Goal: Navigation & Orientation: Find specific page/section

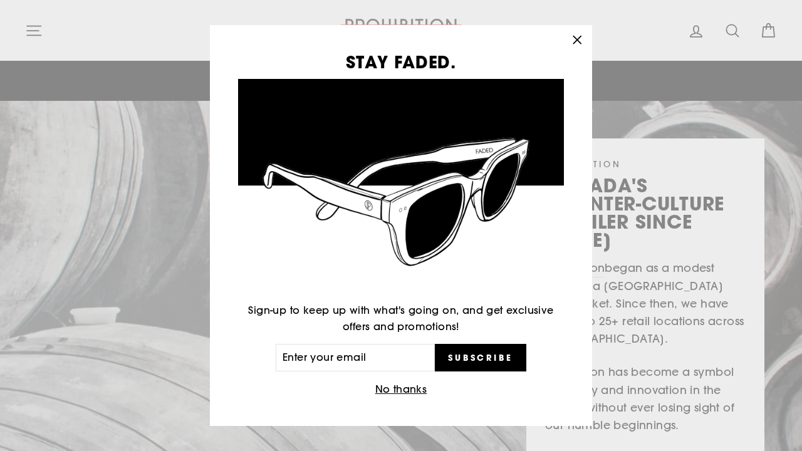
click at [582, 38] on icon "button" at bounding box center [577, 40] width 18 height 18
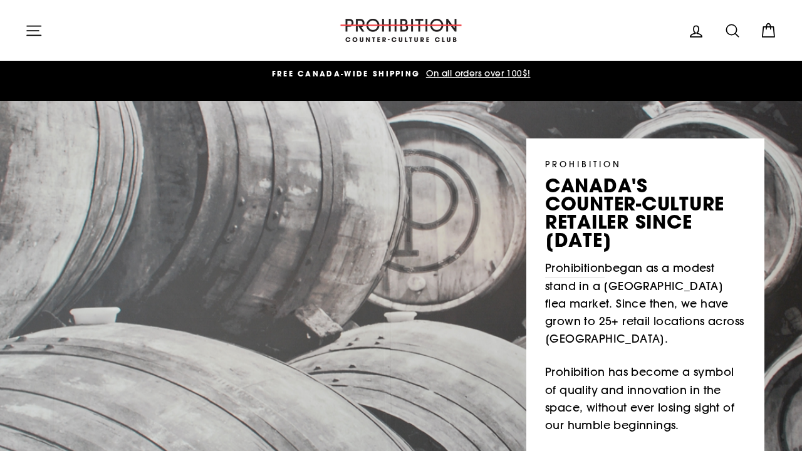
click at [21, 25] on button "Site navigation" at bounding box center [34, 30] width 33 height 27
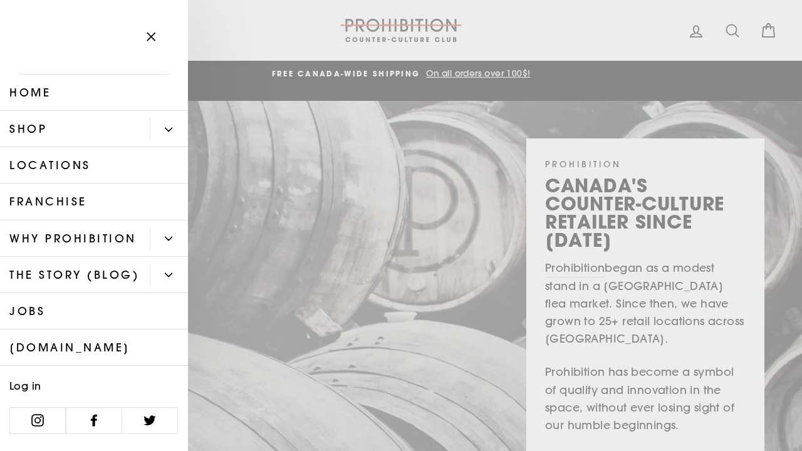
click at [26, 117] on link "Shop" at bounding box center [75, 129] width 150 height 36
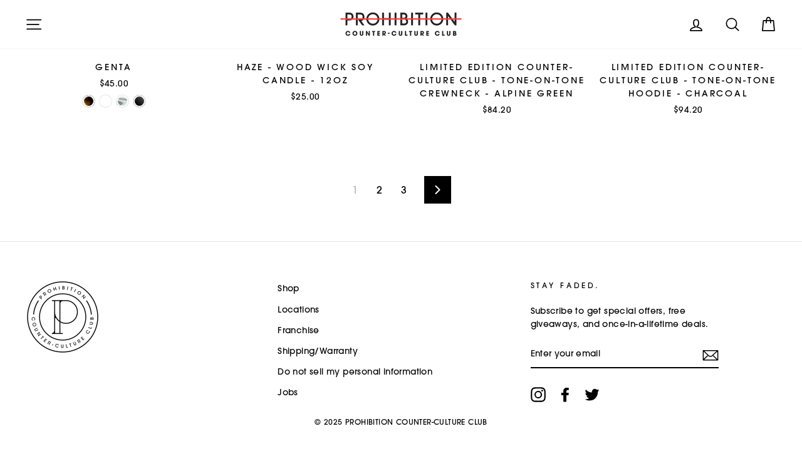
scroll to position [1934, 0]
click at [434, 186] on icon at bounding box center [438, 190] width 8 height 9
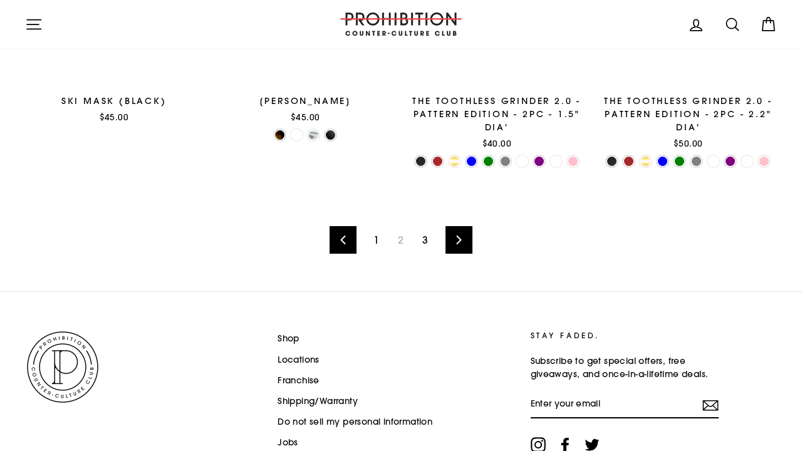
scroll to position [1895, 0]
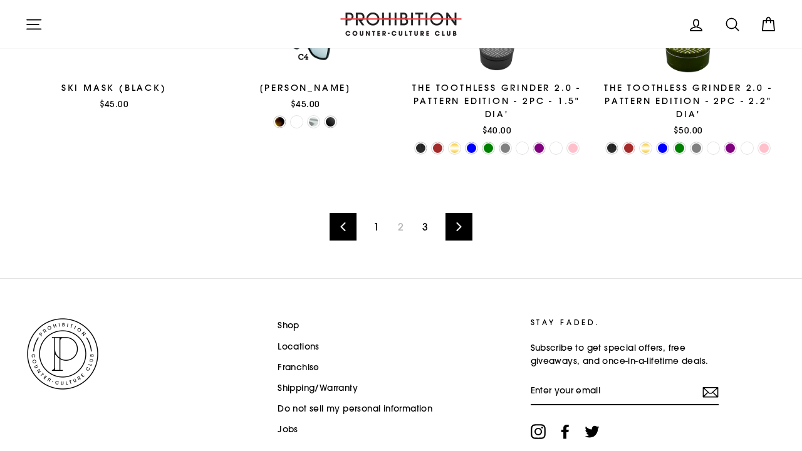
click at [456, 222] on icon at bounding box center [459, 226] width 8 height 9
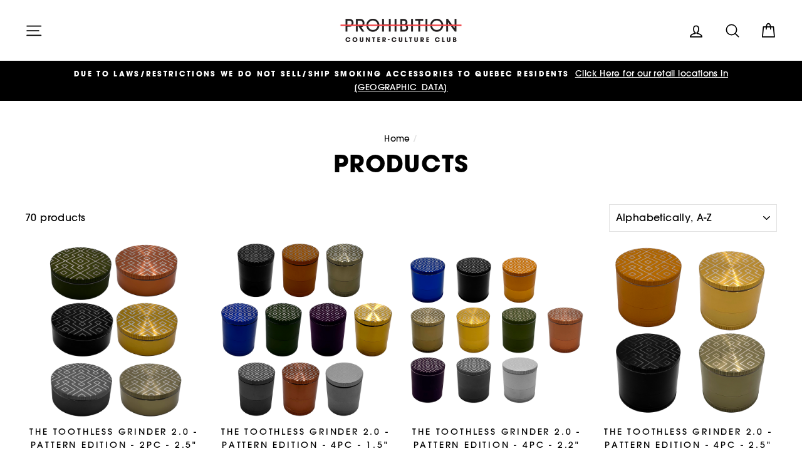
click at [30, 30] on icon "button" at bounding box center [34, 30] width 14 height 9
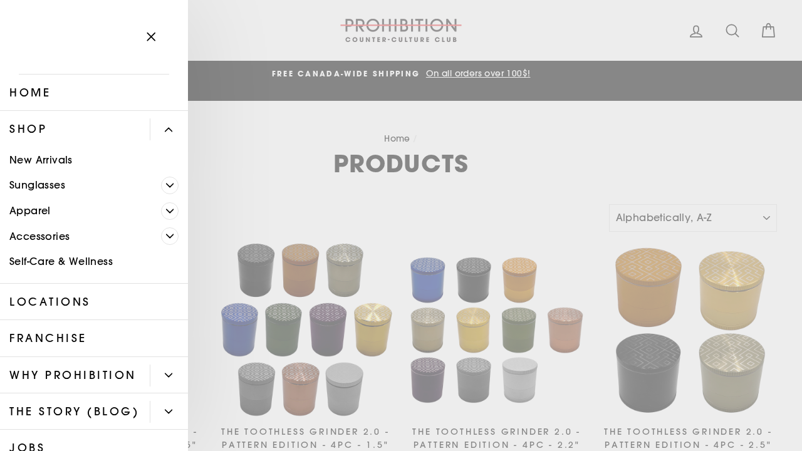
click at [173, 235] on icon "Primary" at bounding box center [170, 236] width 8 height 8
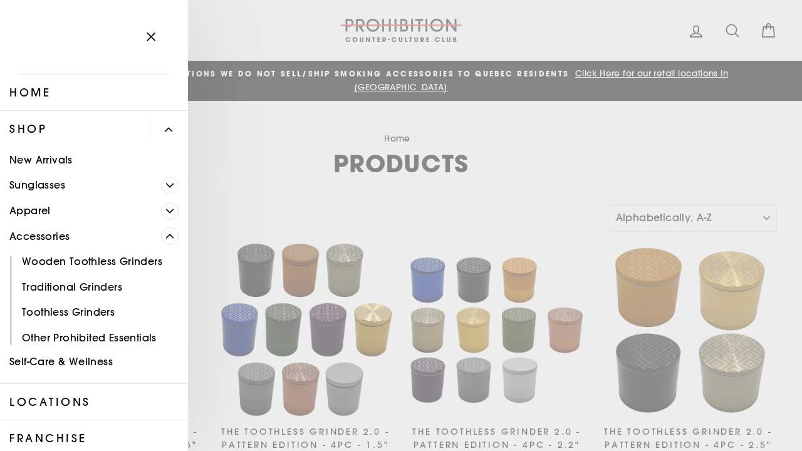
click at [76, 338] on link "Other Prohibited Essentials" at bounding box center [94, 338] width 188 height 26
